Goal: Task Accomplishment & Management: Manage account settings

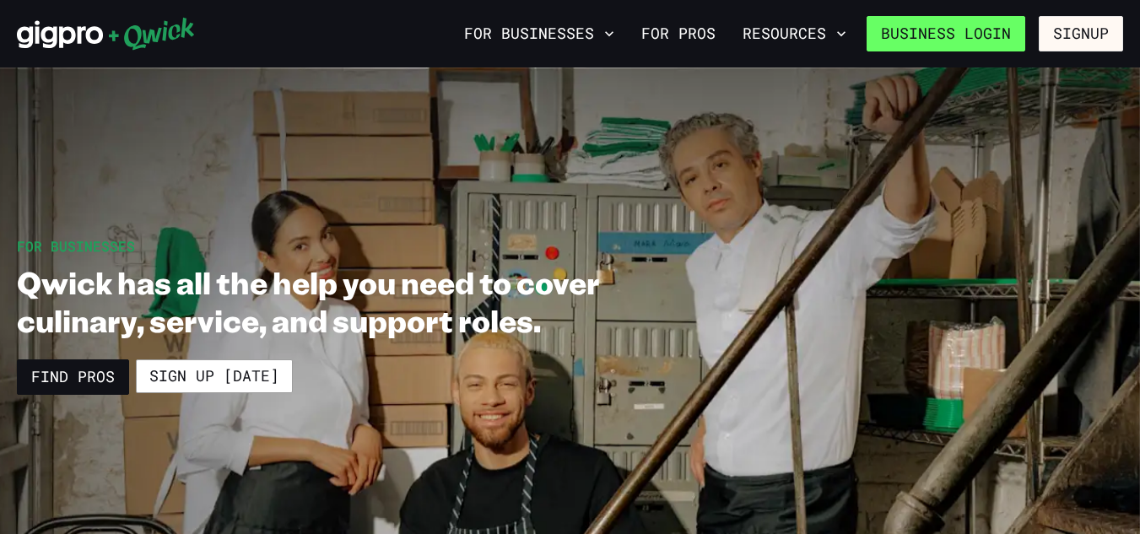
click at [957, 22] on link "Business Login" at bounding box center [946, 33] width 159 height 35
click at [937, 35] on link "Business Login" at bounding box center [946, 33] width 159 height 35
